Goal: Register for event/course

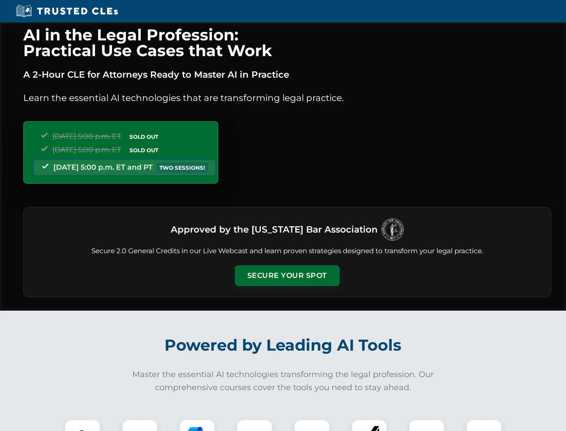
click at [287, 275] on button "Secure Your Spot" at bounding box center [287, 275] width 105 height 21
click at [83, 425] on img at bounding box center [83, 437] width 26 height 26
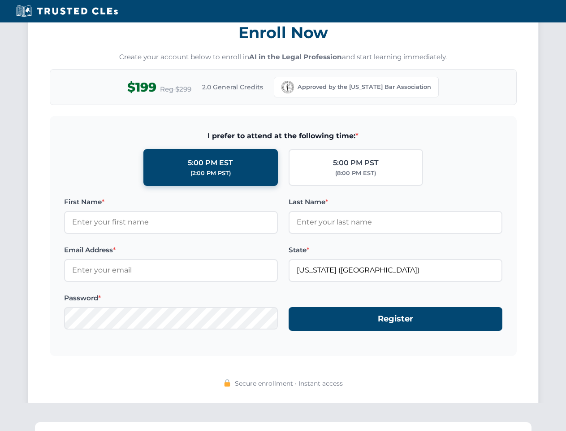
click at [140, 425] on div "AI in the Legal Profession: Practical Use Cases that Work A 2-Hour CLE for Atto…" at bounding box center [283, 294] width 566 height 2098
